Goal: Task Accomplishment & Management: Use online tool/utility

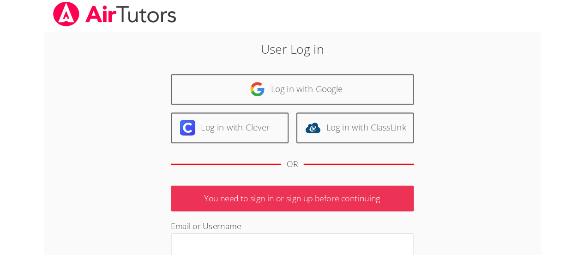
scroll to position [3, 0]
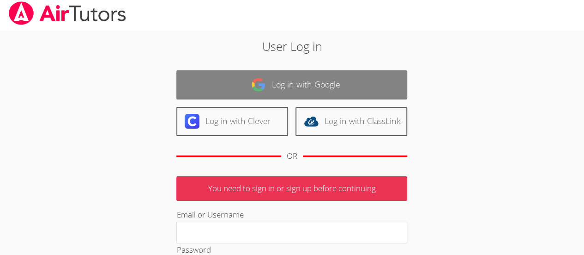
click at [291, 87] on link "Log in with Google" at bounding box center [291, 84] width 231 height 29
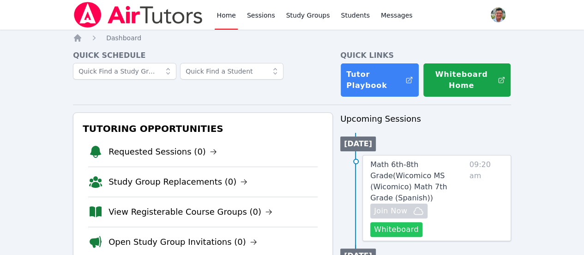
click at [407, 222] on button "Whiteboard" at bounding box center [396, 229] width 52 height 15
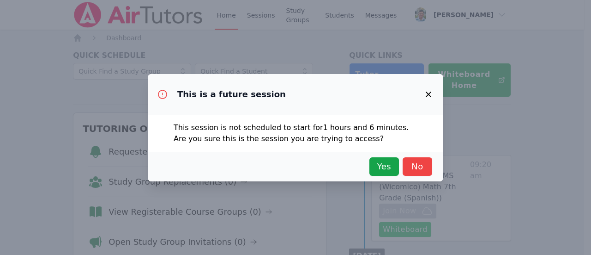
click at [407, 217] on div "This is a future session This session is not scheduled to start for 1 hours and…" at bounding box center [295, 127] width 591 height 255
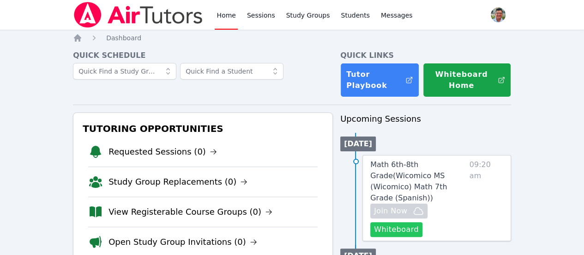
click at [407, 222] on button "Whiteboard" at bounding box center [396, 229] width 52 height 15
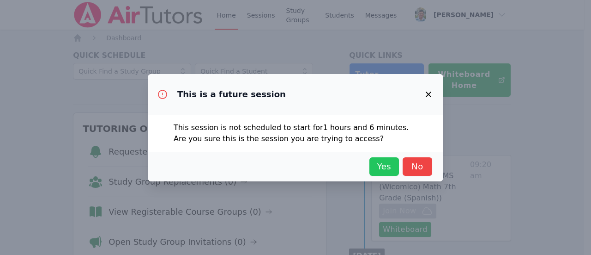
click at [379, 164] on span "Yes" at bounding box center [384, 166] width 20 height 13
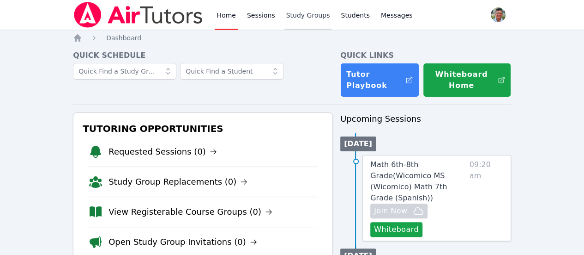
click at [291, 18] on link "Study Groups" at bounding box center [309, 15] width 48 height 30
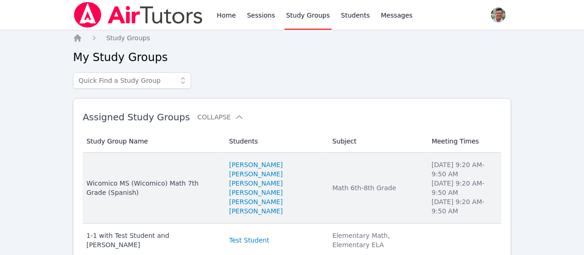
scroll to position [31, 0]
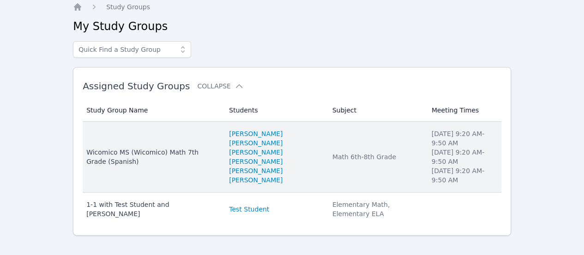
click at [156, 147] on div "Wicomico MS (Wicomico) Math 7th Grade (Spanish)" at bounding box center [152, 156] width 132 height 18
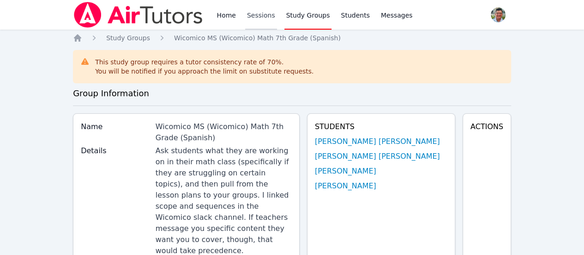
click at [257, 18] on link "Sessions" at bounding box center [261, 15] width 32 height 30
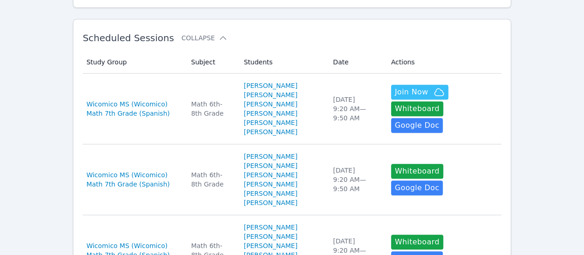
scroll to position [150, 0]
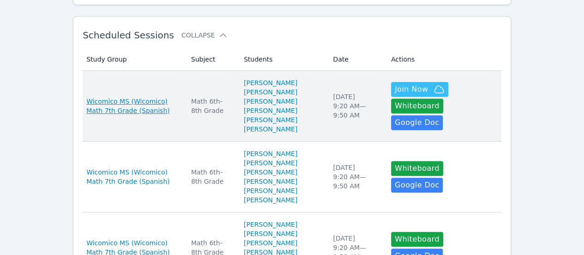
click at [134, 114] on span "Wicomico MS (Wicomico) Math 7th Grade (Spanish)" at bounding box center [133, 106] width 94 height 18
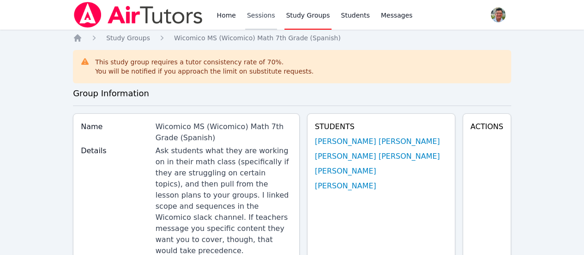
click at [256, 17] on link "Sessions" at bounding box center [261, 15] width 32 height 30
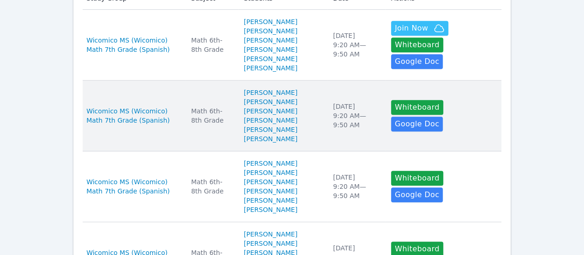
scroll to position [211, 0]
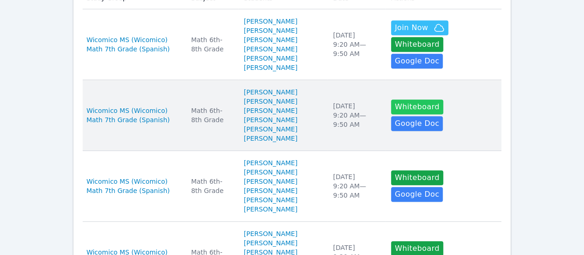
click at [408, 114] on button "Whiteboard" at bounding box center [417, 106] width 52 height 15
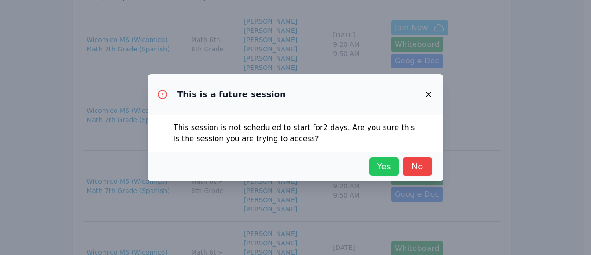
click at [389, 164] on span "Yes" at bounding box center [384, 166] width 20 height 13
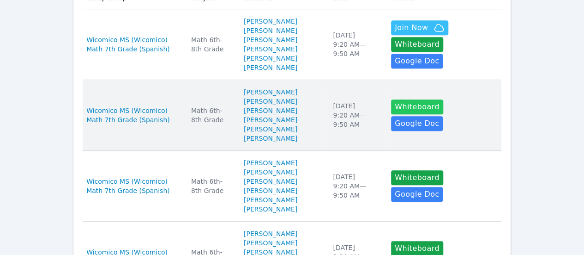
click at [399, 114] on button "Whiteboard" at bounding box center [417, 106] width 52 height 15
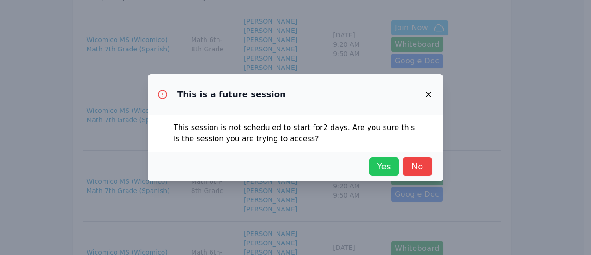
click at [380, 165] on span "Yes" at bounding box center [384, 166] width 20 height 13
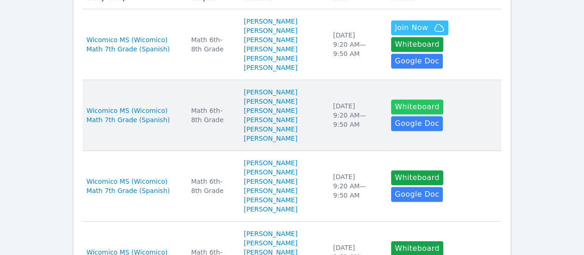
click at [410, 114] on button "Whiteboard" at bounding box center [417, 106] width 52 height 15
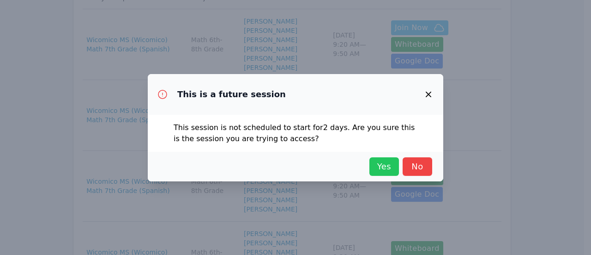
click at [391, 160] on span "Yes" at bounding box center [384, 166] width 20 height 13
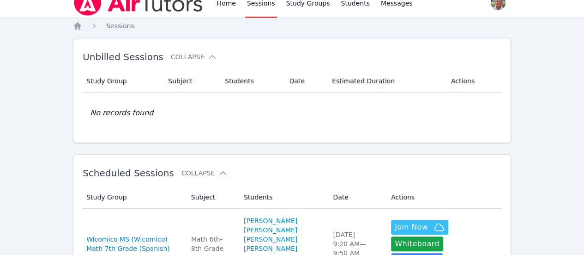
scroll to position [0, 0]
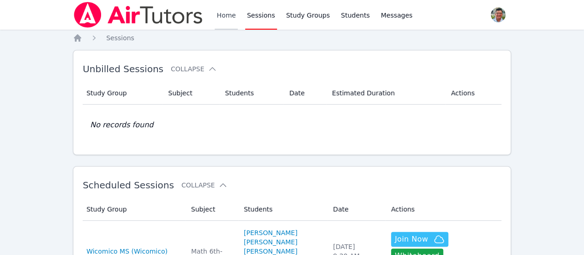
click at [220, 18] on link "Home" at bounding box center [226, 15] width 23 height 30
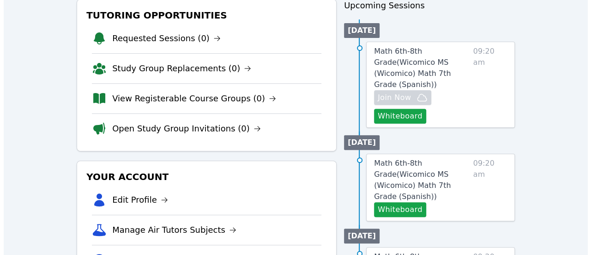
scroll to position [114, 0]
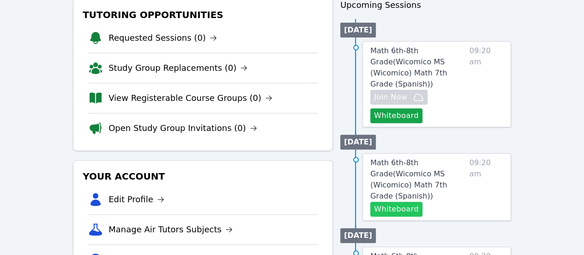
click at [407, 201] on button "Whiteboard" at bounding box center [396, 208] width 52 height 15
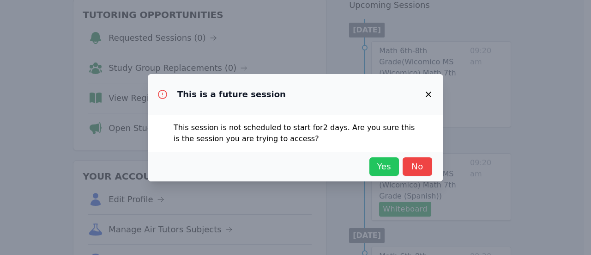
click at [385, 167] on span "Yes" at bounding box center [384, 166] width 20 height 13
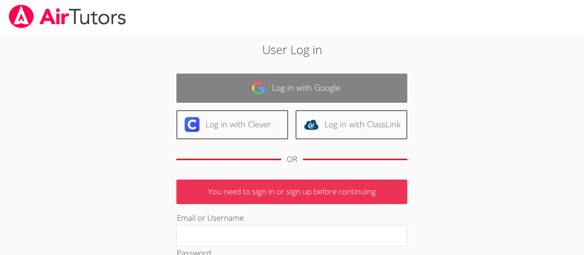
click at [289, 86] on link "Log in with Google" at bounding box center [291, 87] width 231 height 29
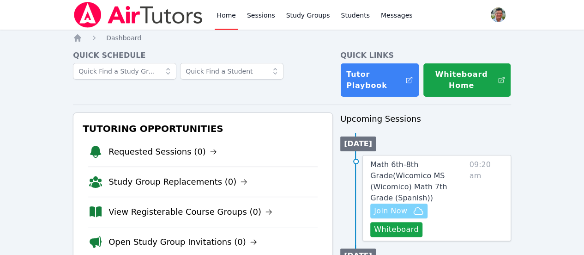
click at [407, 205] on span "Join Now" at bounding box center [390, 210] width 33 height 11
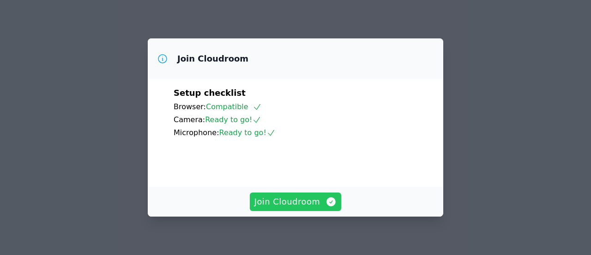
click at [304, 208] on button "Join Cloudroom" at bounding box center [296, 201] width 92 height 18
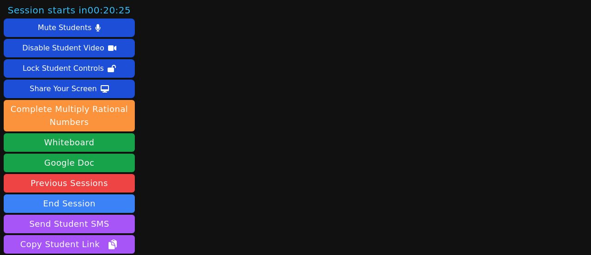
scroll to position [78, 0]
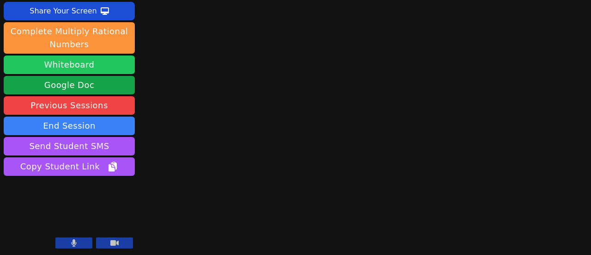
click at [85, 63] on button "Whiteboard" at bounding box center [69, 64] width 131 height 18
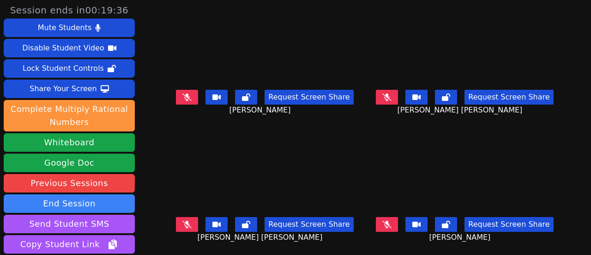
scroll to position [3, 0]
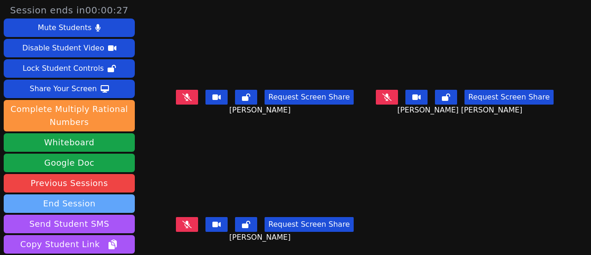
click at [97, 204] on button "End Session" at bounding box center [69, 203] width 131 height 18
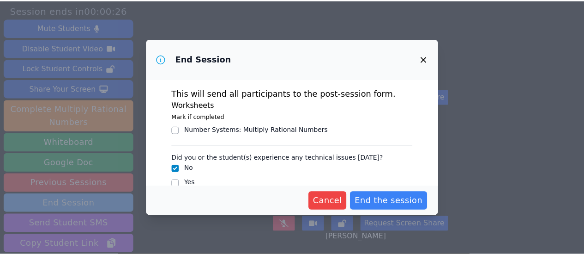
scroll to position [0, 0]
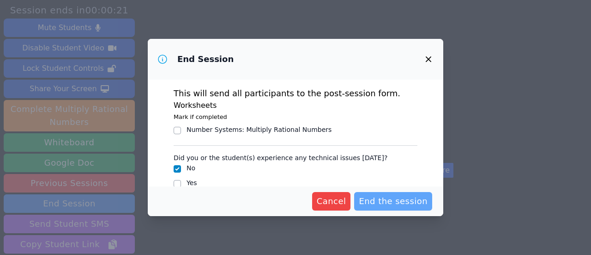
click at [400, 204] on span "End the session" at bounding box center [393, 200] width 69 height 13
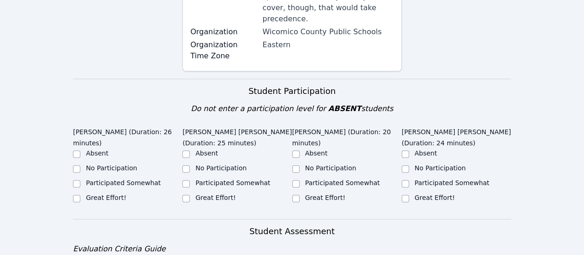
scroll to position [269, 0]
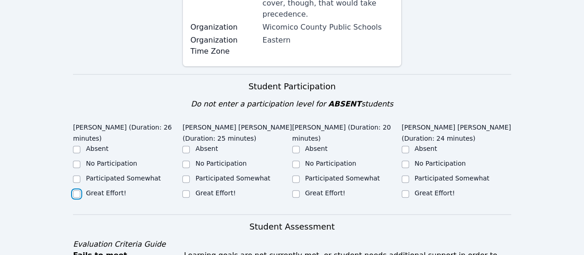
click at [76, 190] on input "Great Effort!" at bounding box center [76, 193] width 7 height 7
checkbox input "true"
click at [185, 190] on input "Great Effort!" at bounding box center [185, 193] width 7 height 7
checkbox input "true"
click at [294, 190] on input "Great Effort!" at bounding box center [295, 193] width 7 height 7
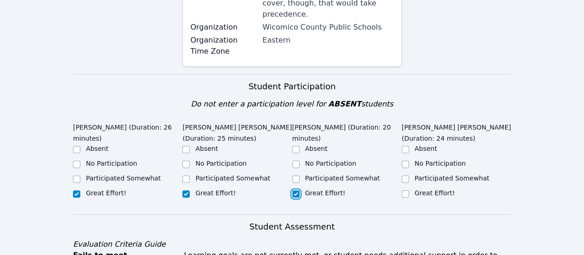
checkbox input "true"
click at [405, 190] on input "Great Effort!" at bounding box center [405, 193] width 7 height 7
checkbox input "true"
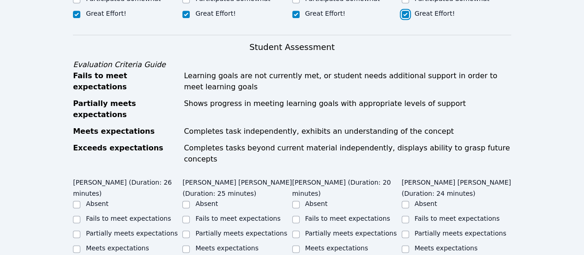
scroll to position [470, 0]
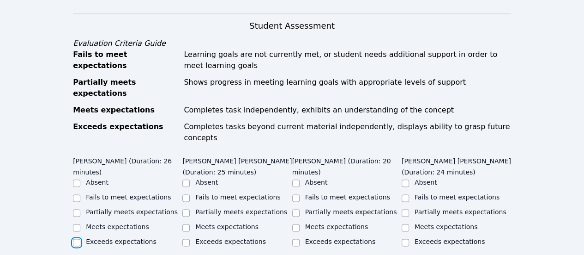
click at [79, 238] on input "Exceeds expectations" at bounding box center [76, 241] width 7 height 7
checkbox input "true"
click at [188, 238] on input "Exceeds expectations" at bounding box center [185, 241] width 7 height 7
checkbox input "true"
click at [295, 238] on input "Exceeds expectations" at bounding box center [295, 241] width 7 height 7
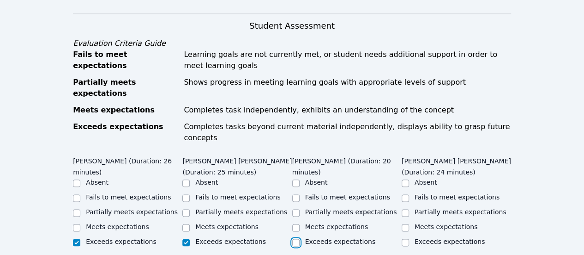
checkbox input "true"
click at [406, 238] on input "Exceeds expectations" at bounding box center [405, 241] width 7 height 7
checkbox input "true"
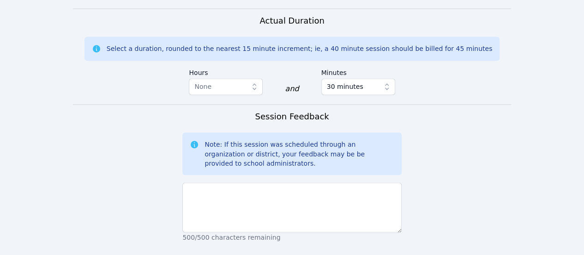
scroll to position [724, 0]
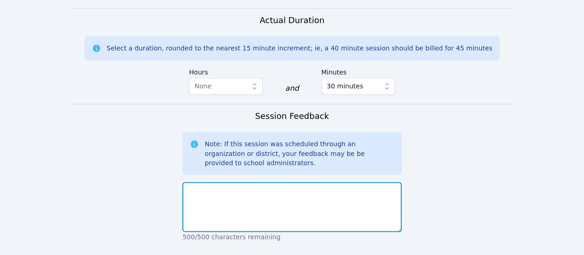
click at [252, 182] on textarea at bounding box center [291, 207] width 219 height 50
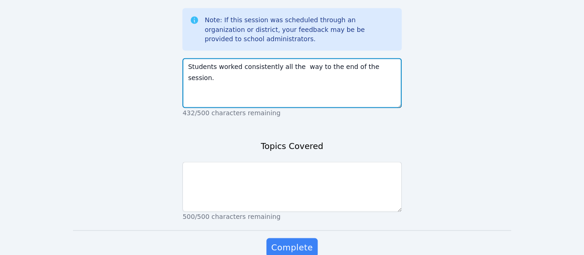
type textarea "Students worked consistently all the way to the end of the session."
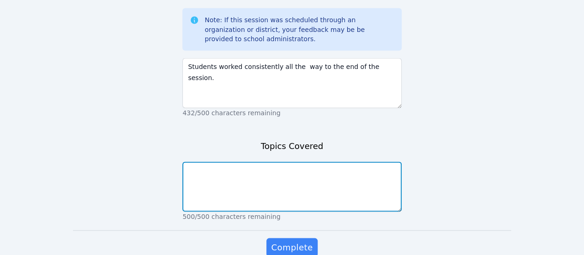
click at [250, 161] on textarea at bounding box center [291, 186] width 219 height 50
type textarea "Solving proportions"
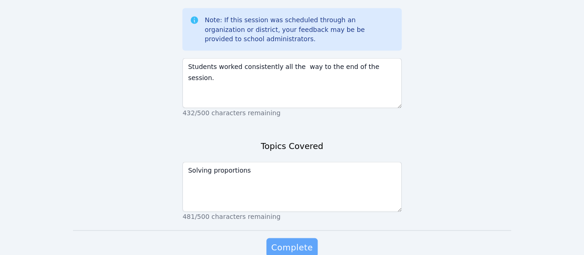
click at [301, 240] on span "Complete" at bounding box center [292, 246] width 42 height 13
